Goal: Transaction & Acquisition: Purchase product/service

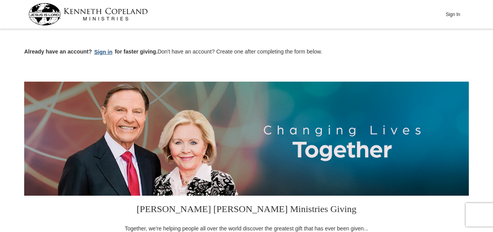
click at [104, 53] on button "Sign in" at bounding box center [103, 52] width 23 height 9
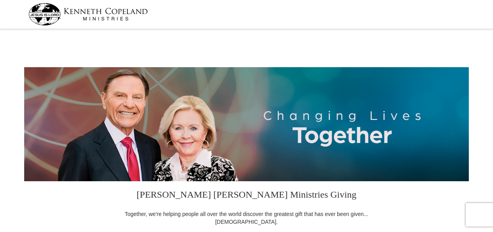
select select "DC"
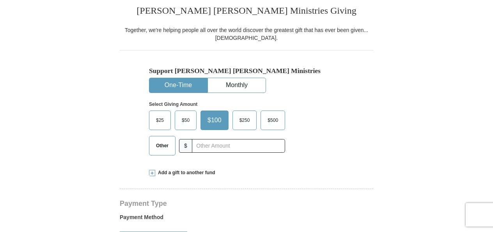
scroll to position [195, 0]
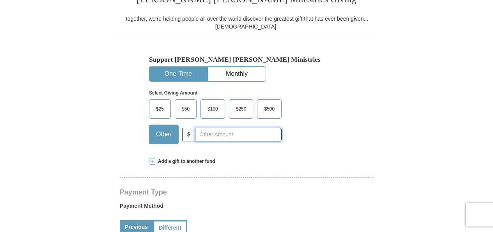
click at [205, 137] on input "text" at bounding box center [238, 135] width 87 height 14
type input "1.00"
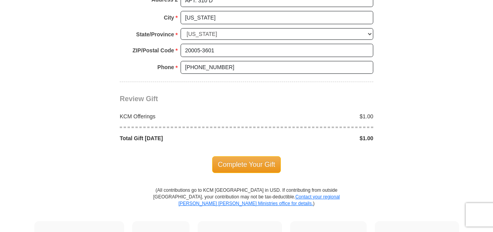
scroll to position [664, 0]
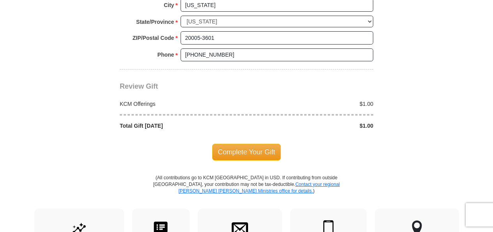
click at [254, 149] on span "Complete Your Gift" at bounding box center [246, 152] width 69 height 16
